Goal: Information Seeking & Learning: Check status

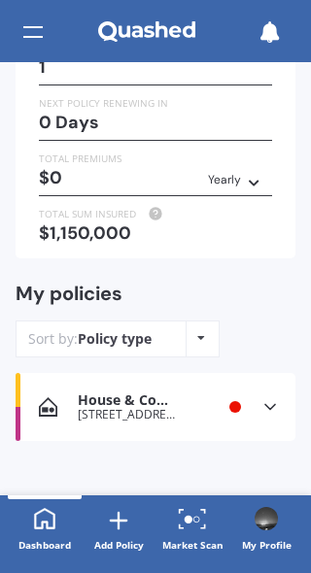
scroll to position [124, 0]
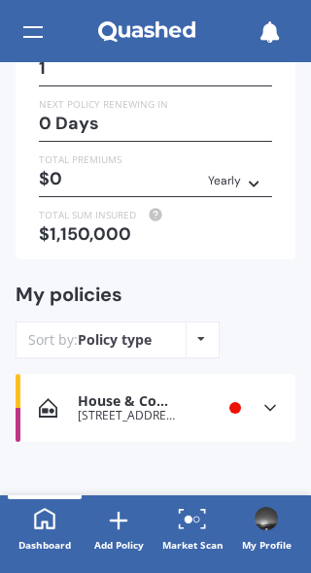
click at [279, 398] on icon at bounding box center [269, 407] width 19 height 19
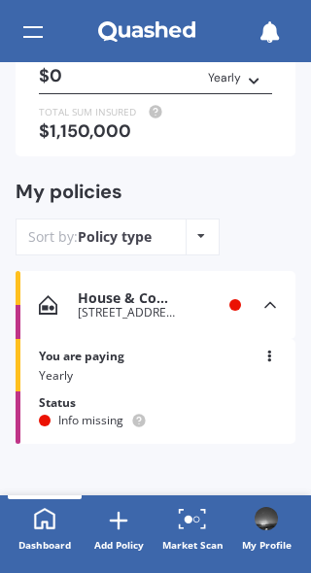
scroll to position [226, 0]
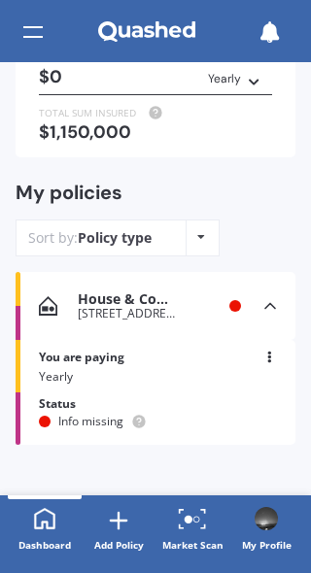
click at [203, 231] on icon at bounding box center [201, 237] width 8 height 12
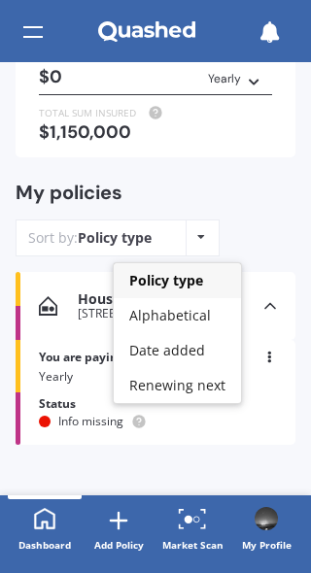
click at [270, 190] on div "My policies Sort by: Policy type Policy type Alphabetical Date added Renewing n…" at bounding box center [156, 226] width 280 height 91
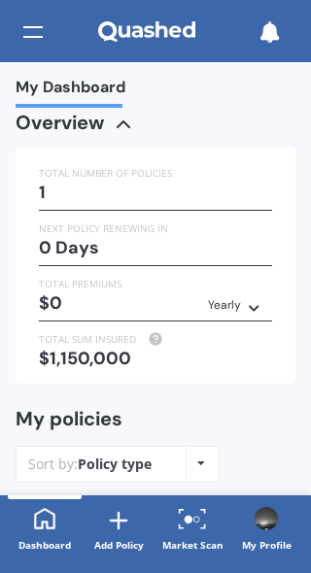
scroll to position [0, 0]
click at [205, 186] on div "1" at bounding box center [155, 192] width 233 height 19
click at [121, 192] on div "1" at bounding box center [155, 192] width 233 height 19
click at [199, 238] on div "0 Days" at bounding box center [155, 247] width 233 height 19
click at [111, 238] on div "0 Days" at bounding box center [155, 247] width 233 height 19
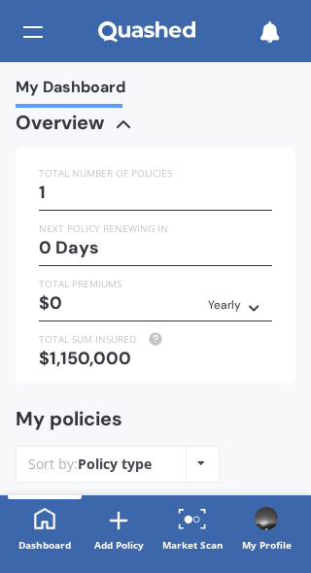
click at [275, 303] on div "TOTAL NUMBER OF POLICIES 1 NEXT POLICY RENEWING IN 0 Days TOTAL PREMIUMS $0 Yea…" at bounding box center [156, 266] width 280 height 236
click at [238, 305] on div "Yearly" at bounding box center [224, 304] width 33 height 19
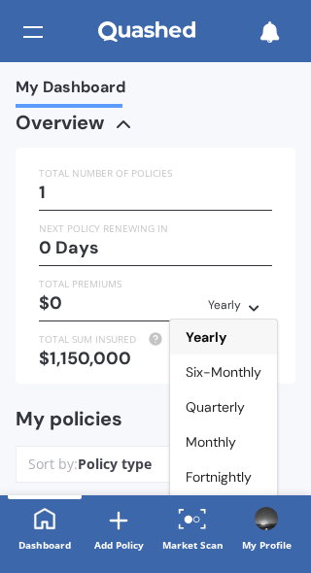
click at [218, 275] on div "TOTAL PREMIUMS" at bounding box center [155, 283] width 233 height 19
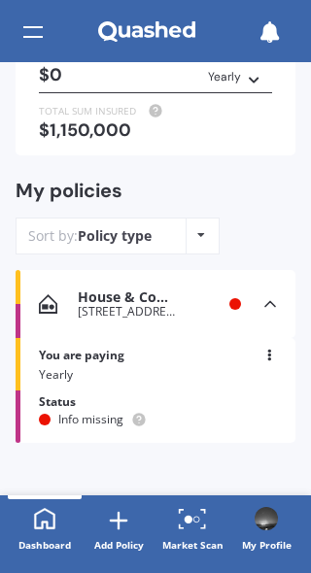
scroll to position [226, 0]
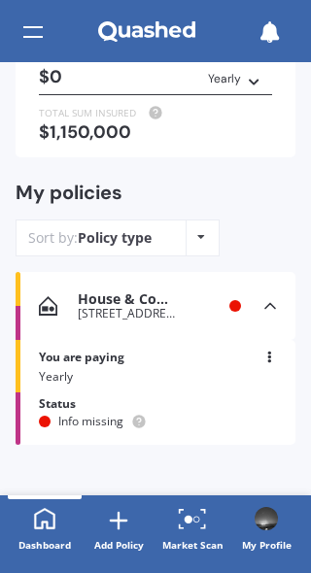
click at [183, 294] on div "House & Contents 35 Kebbell Grove, Epuni, Lower Hutt 5011 Renewal date Premium …" at bounding box center [156, 306] width 280 height 68
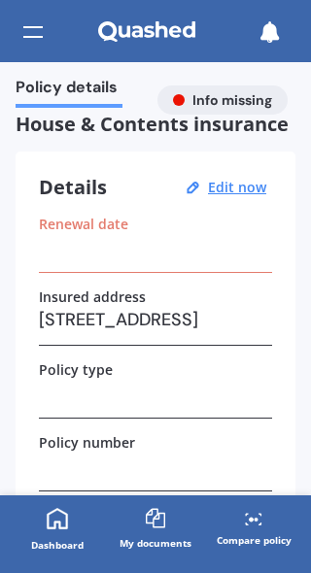
click at [135, 260] on div "Renewal date" at bounding box center [155, 244] width 233 height 57
click at [249, 83] on div "Policy details" at bounding box center [156, 93] width 280 height 30
click at [236, 90] on div "Policy details" at bounding box center [156, 93] width 280 height 30
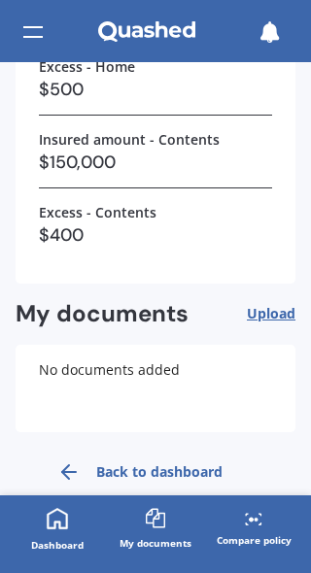
scroll to position [741, 0]
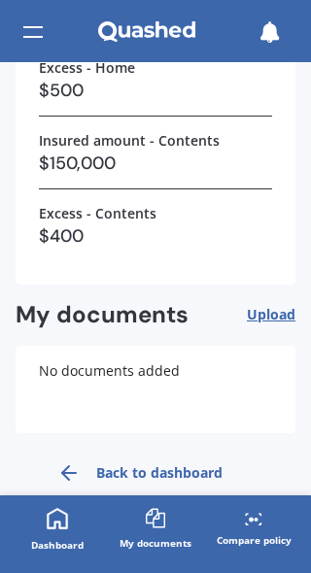
click at [55, 540] on div "Dashboard" at bounding box center [57, 544] width 52 height 19
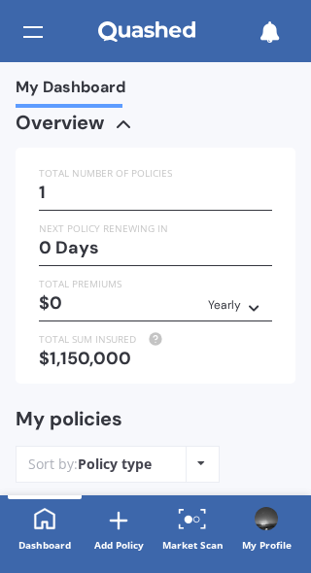
click at [40, 35] on div at bounding box center [32, 32] width 19 height 37
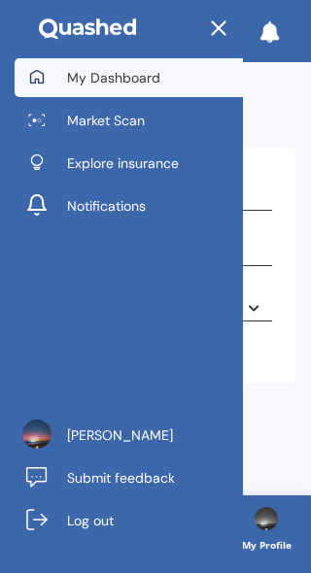
click at [82, 528] on span "Log out" at bounding box center [90, 520] width 47 height 19
